Goal: Navigation & Orientation: Find specific page/section

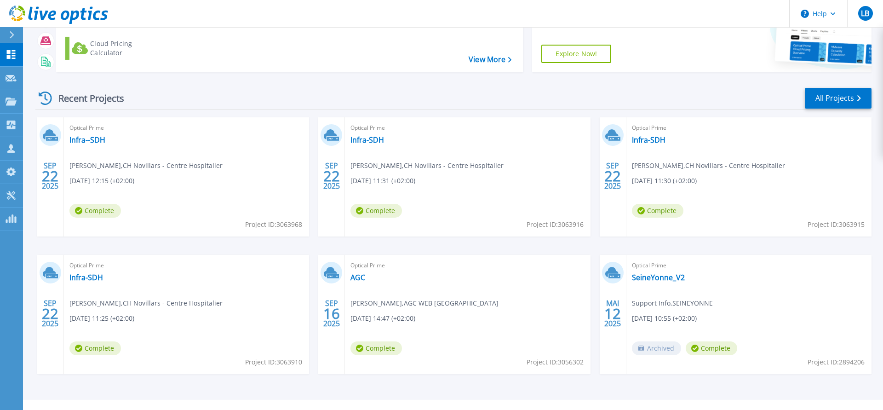
scroll to position [100, 0]
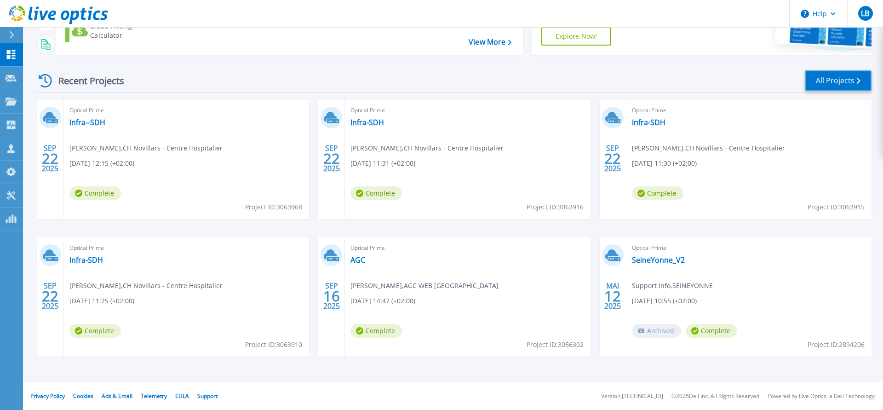
click at [843, 80] on link "All Projects" at bounding box center [838, 80] width 67 height 21
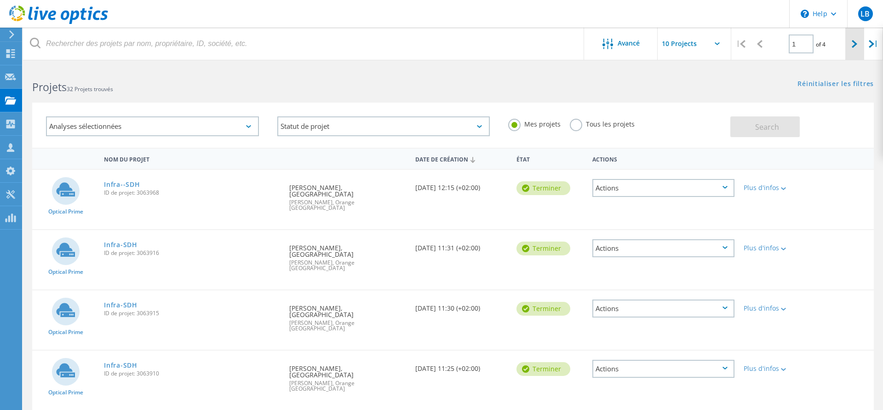
click at [859, 48] on div at bounding box center [855, 44] width 19 height 33
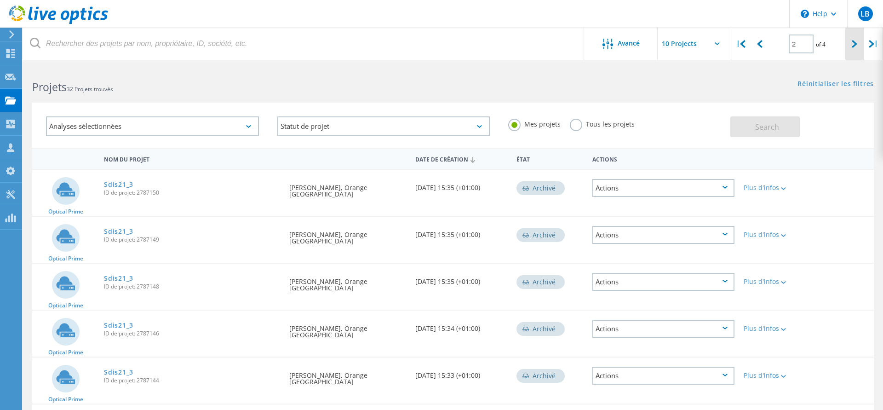
click at [850, 44] on div at bounding box center [855, 44] width 19 height 33
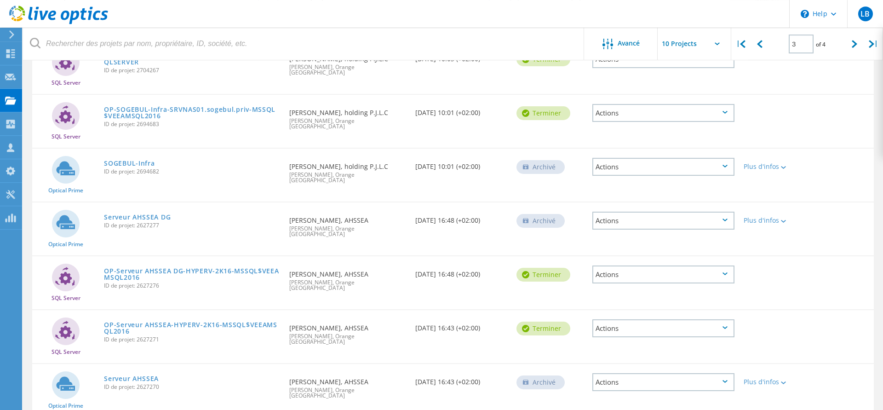
scroll to position [92, 0]
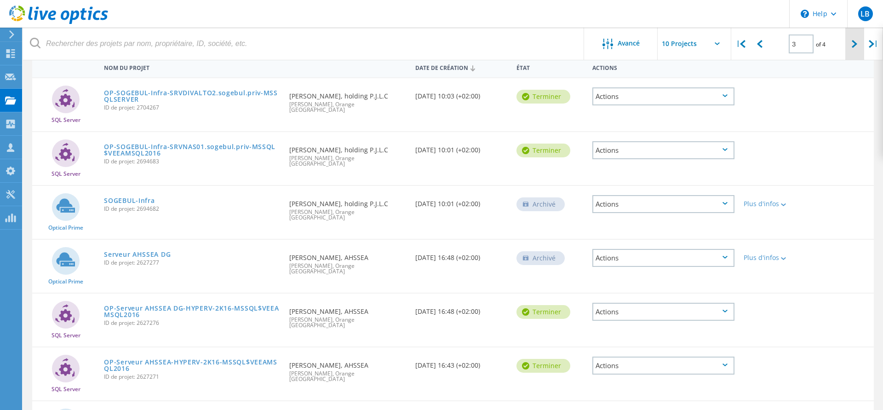
click at [856, 42] on icon at bounding box center [855, 44] width 6 height 8
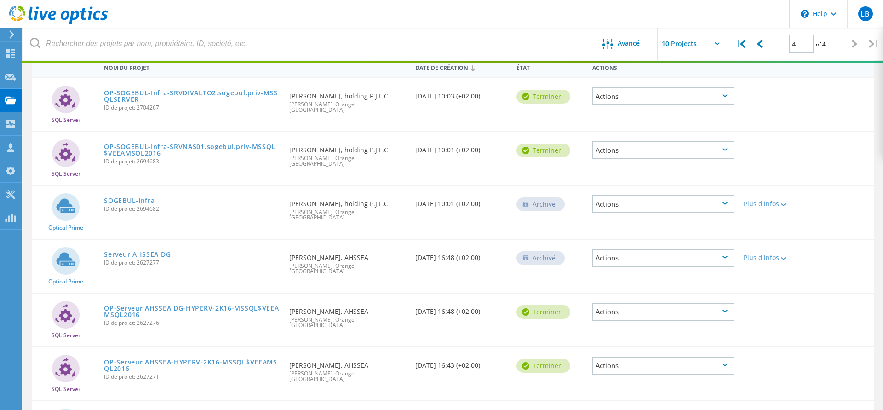
scroll to position [25, 0]
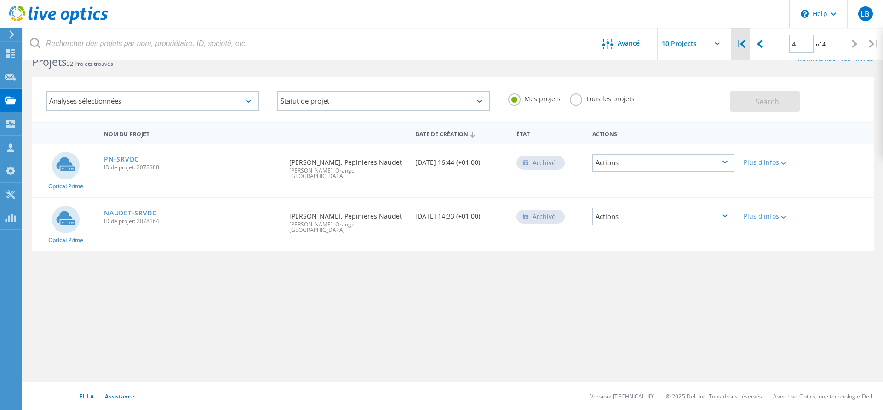
click at [746, 46] on icon at bounding box center [743, 44] width 6 height 8
type input "1"
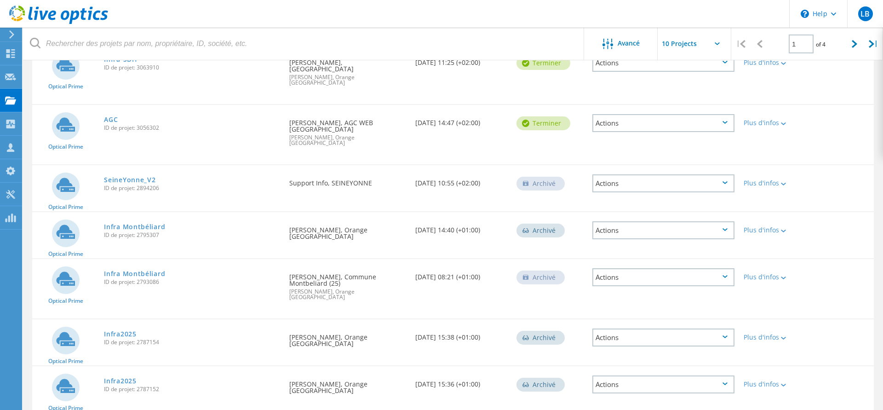
scroll to position [0, 0]
